Goal: Task Accomplishment & Management: Use online tool/utility

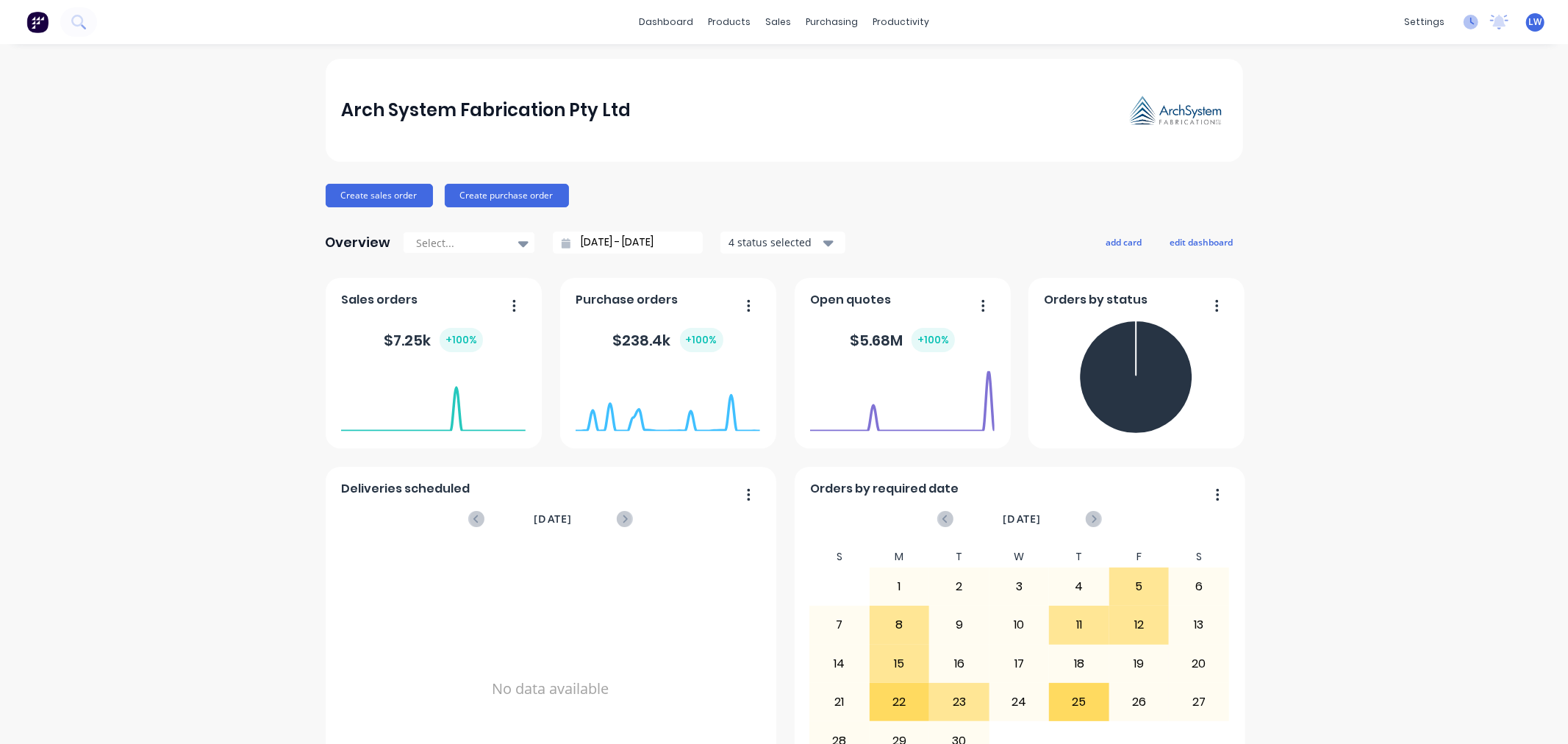
click at [1463, 27] on icon at bounding box center [1470, 21] width 15 height 15
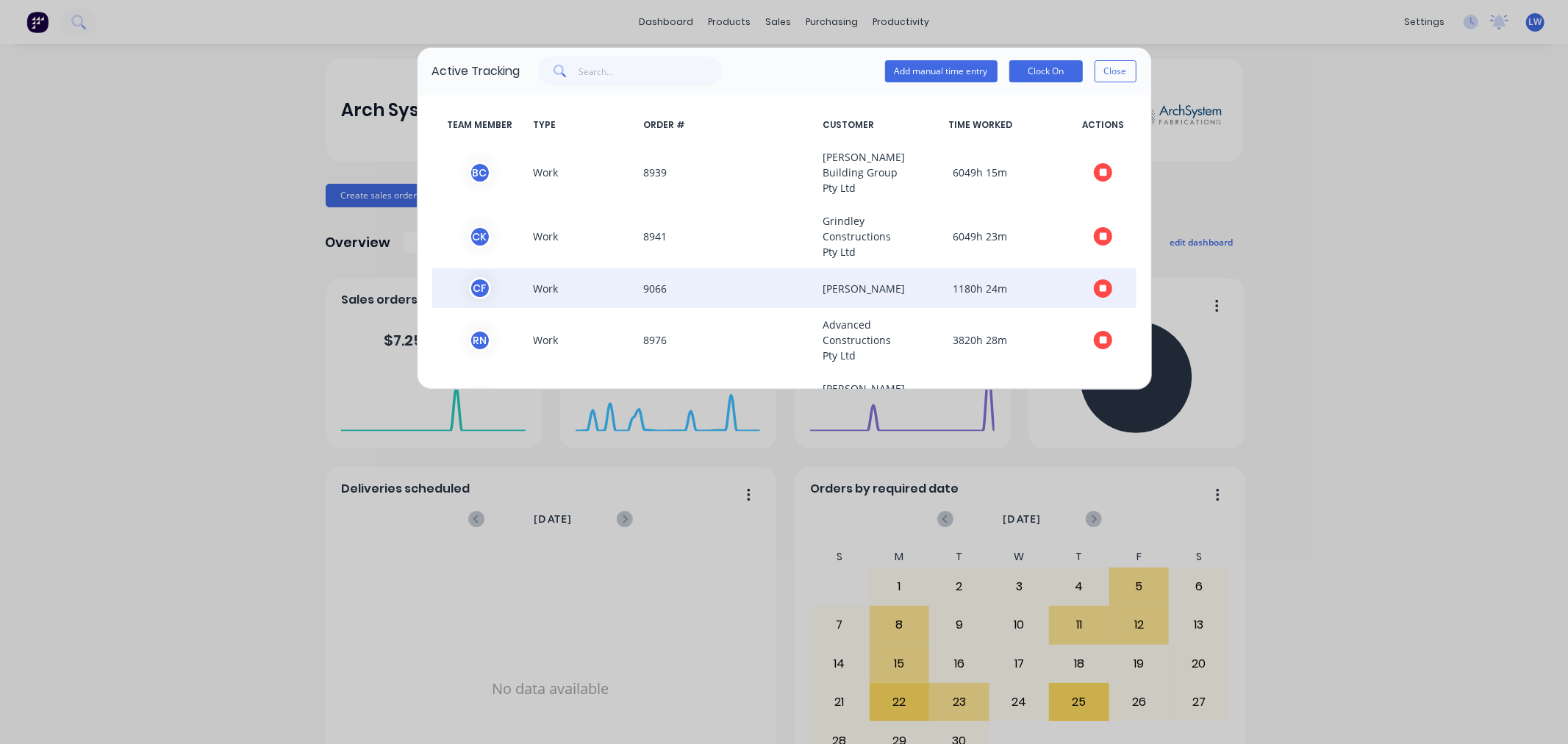
click at [1100, 292] on icon "button" at bounding box center [1103, 288] width 8 height 8
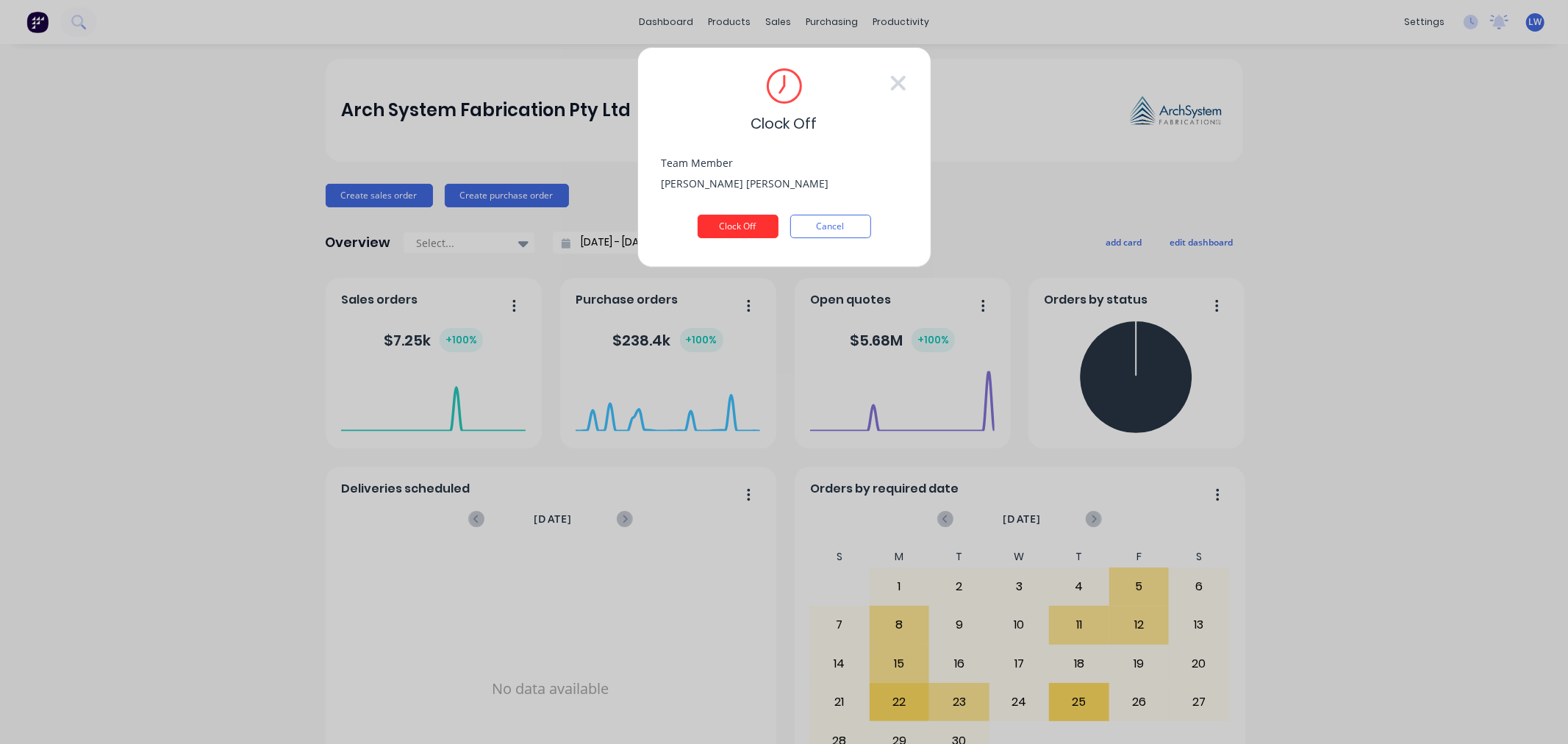
click at [748, 225] on button "Clock Off" at bounding box center [738, 226] width 81 height 23
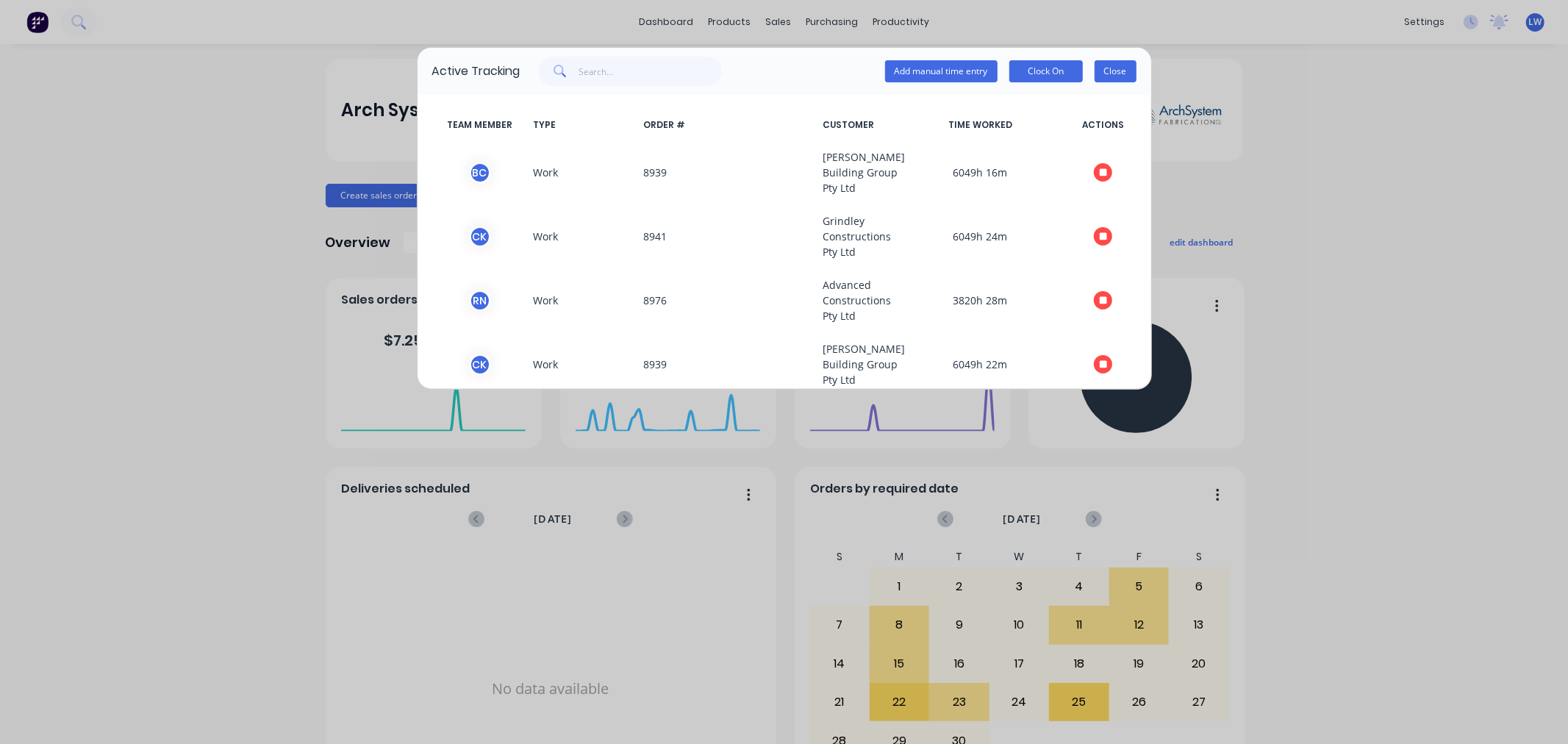
click at [1108, 78] on button "Close" at bounding box center [1115, 71] width 42 height 22
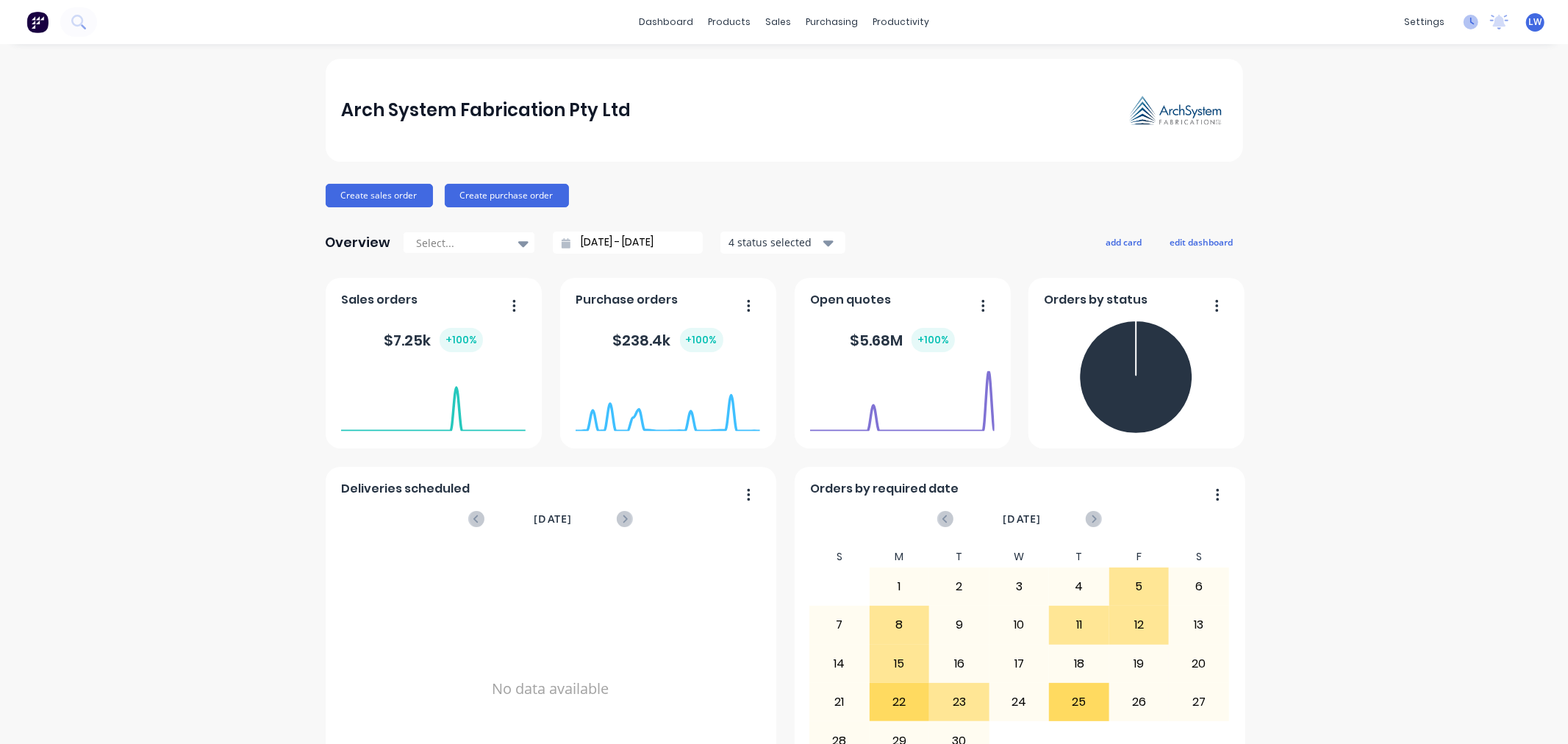
click at [1463, 24] on icon at bounding box center [1470, 21] width 15 height 15
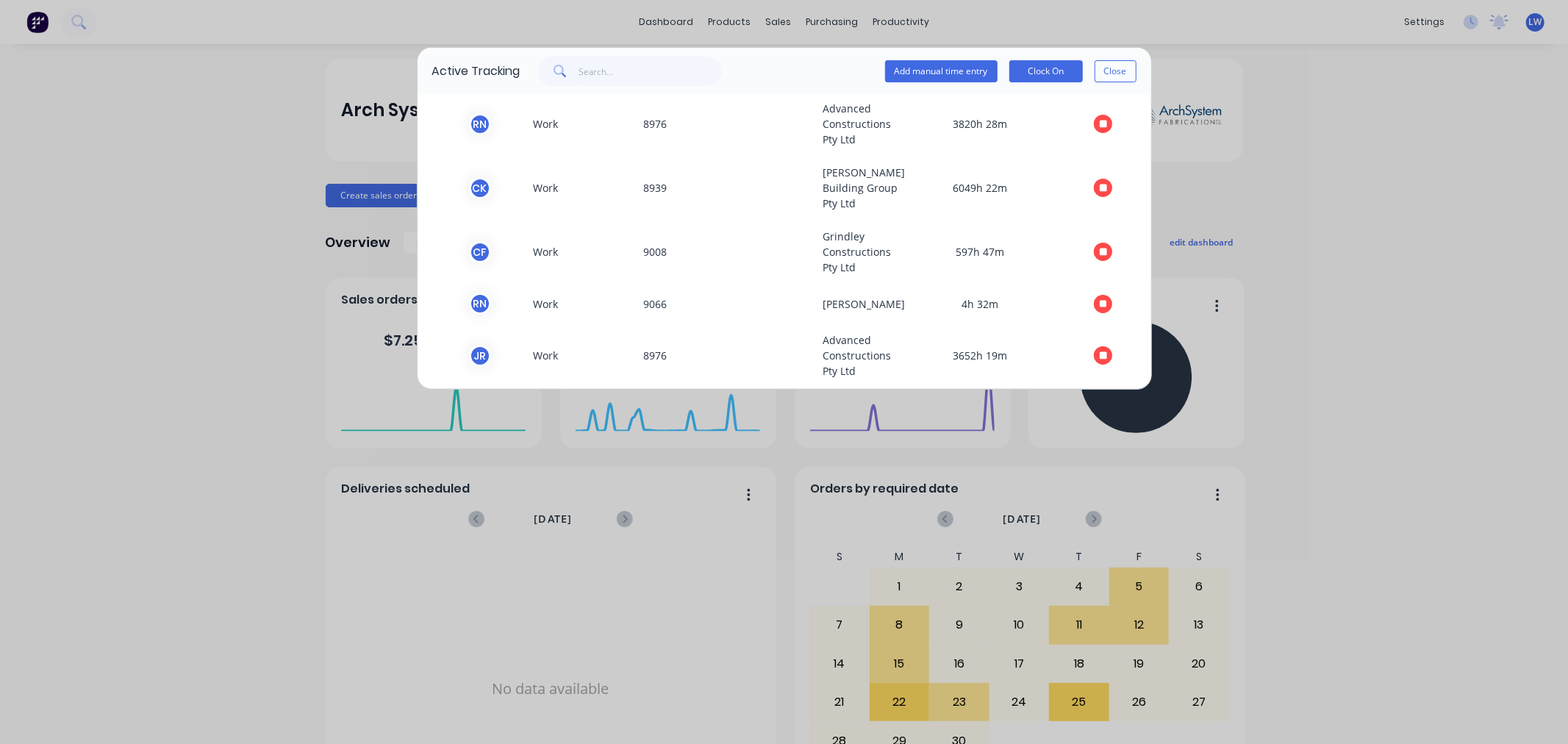
scroll to position [190, 0]
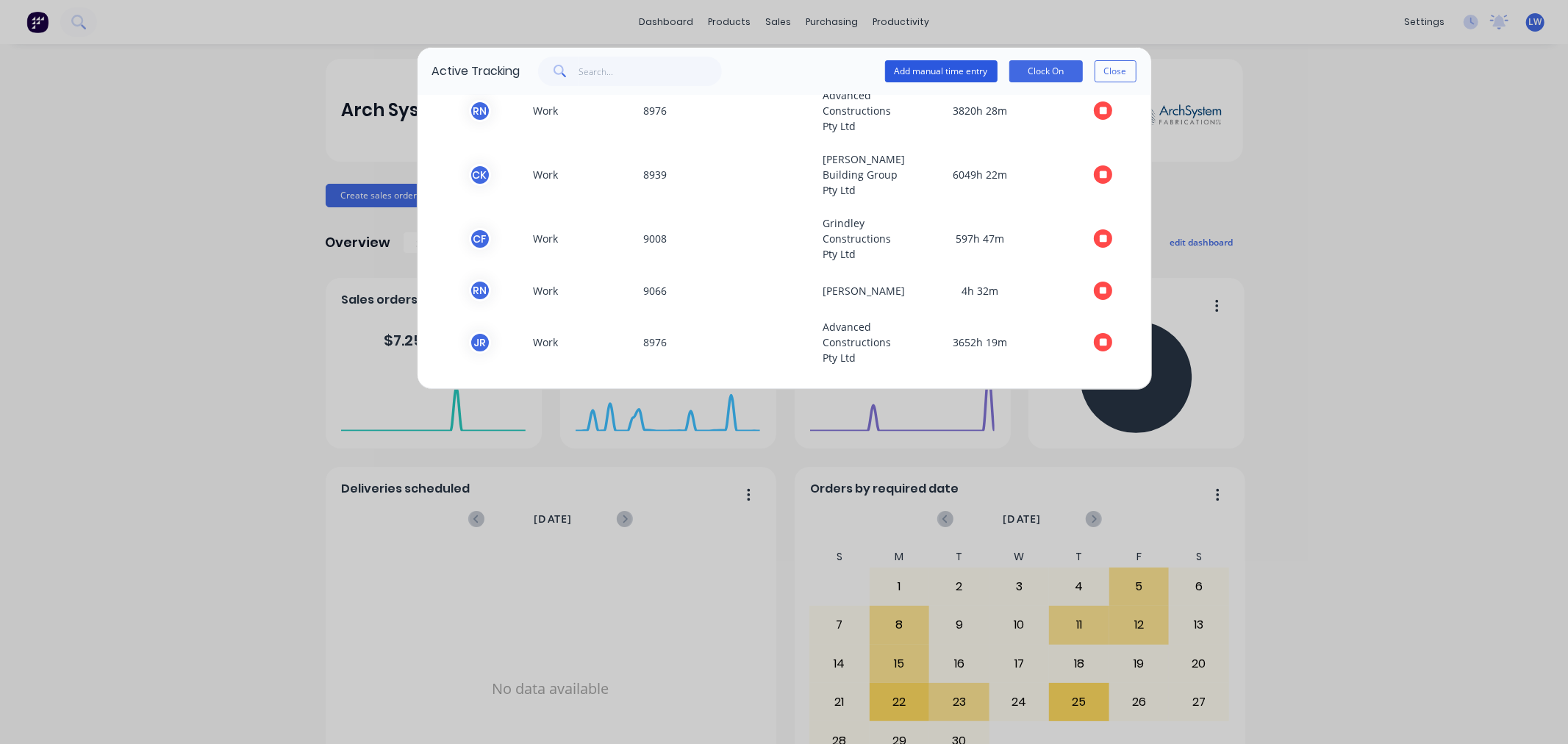
click at [956, 69] on button "Add manual time entry" at bounding box center [941, 71] width 112 height 22
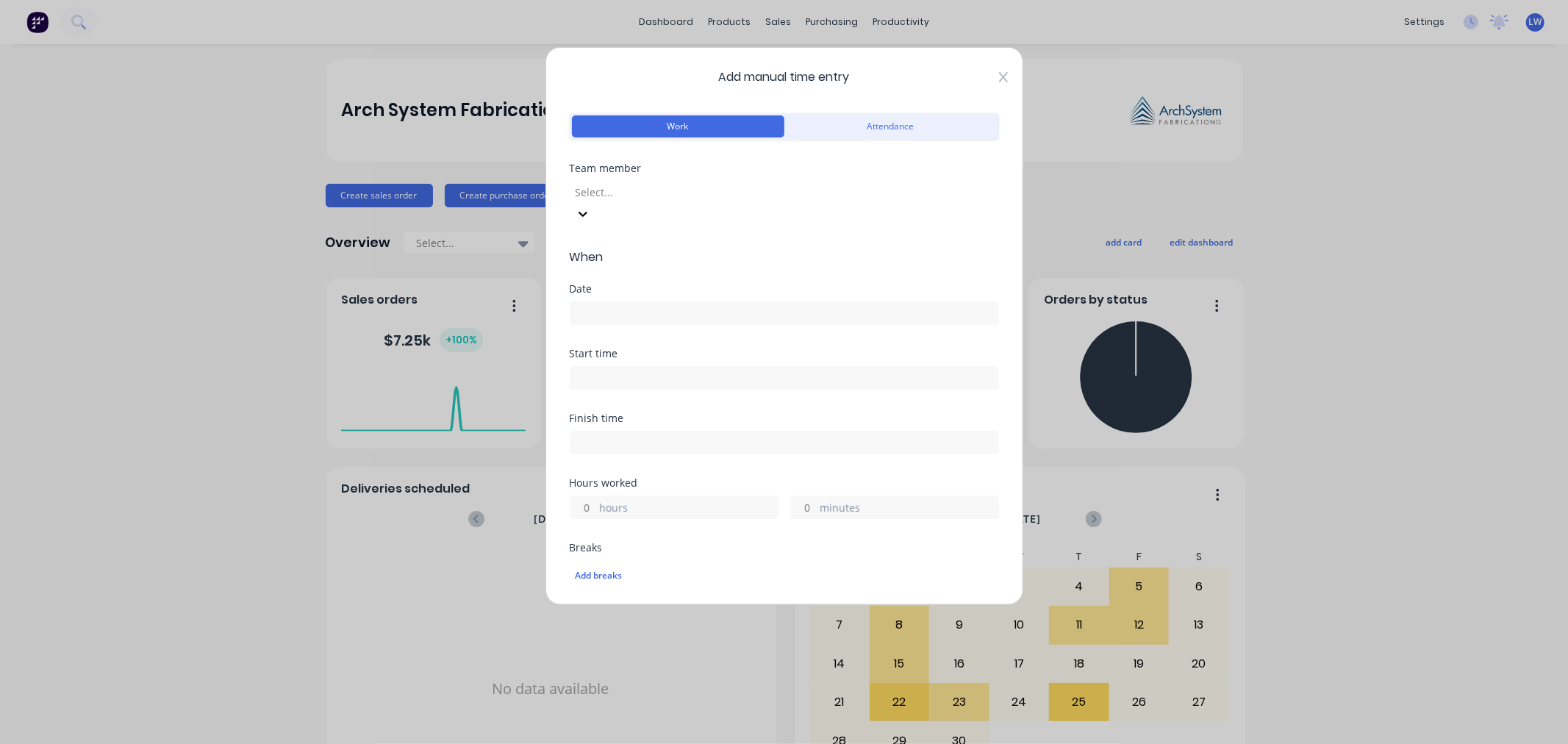
click at [999, 81] on icon at bounding box center [1003, 77] width 9 height 12
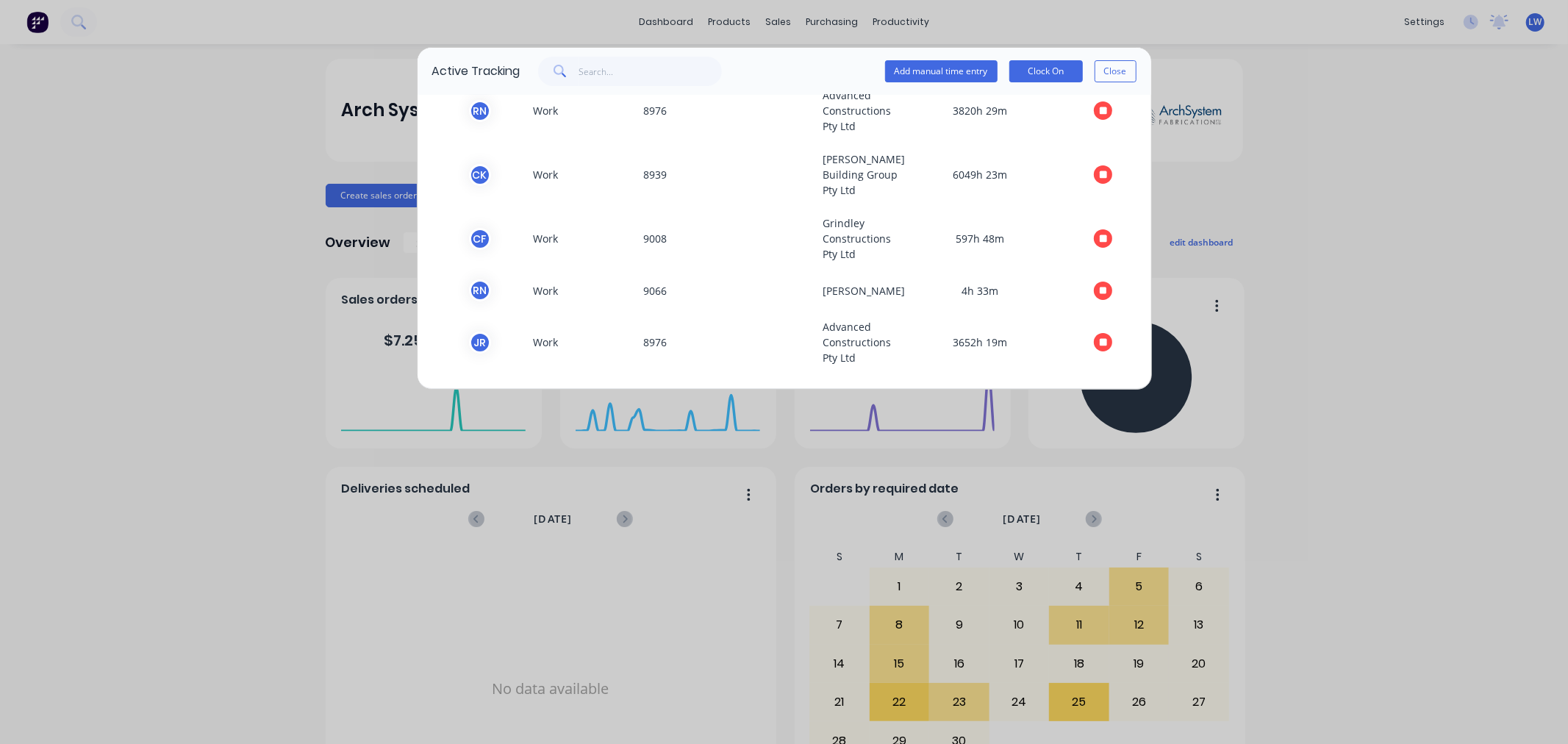
scroll to position [221, 0]
click at [1127, 61] on button "Close" at bounding box center [1115, 71] width 42 height 22
